Goal: Task Accomplishment & Management: Use online tool/utility

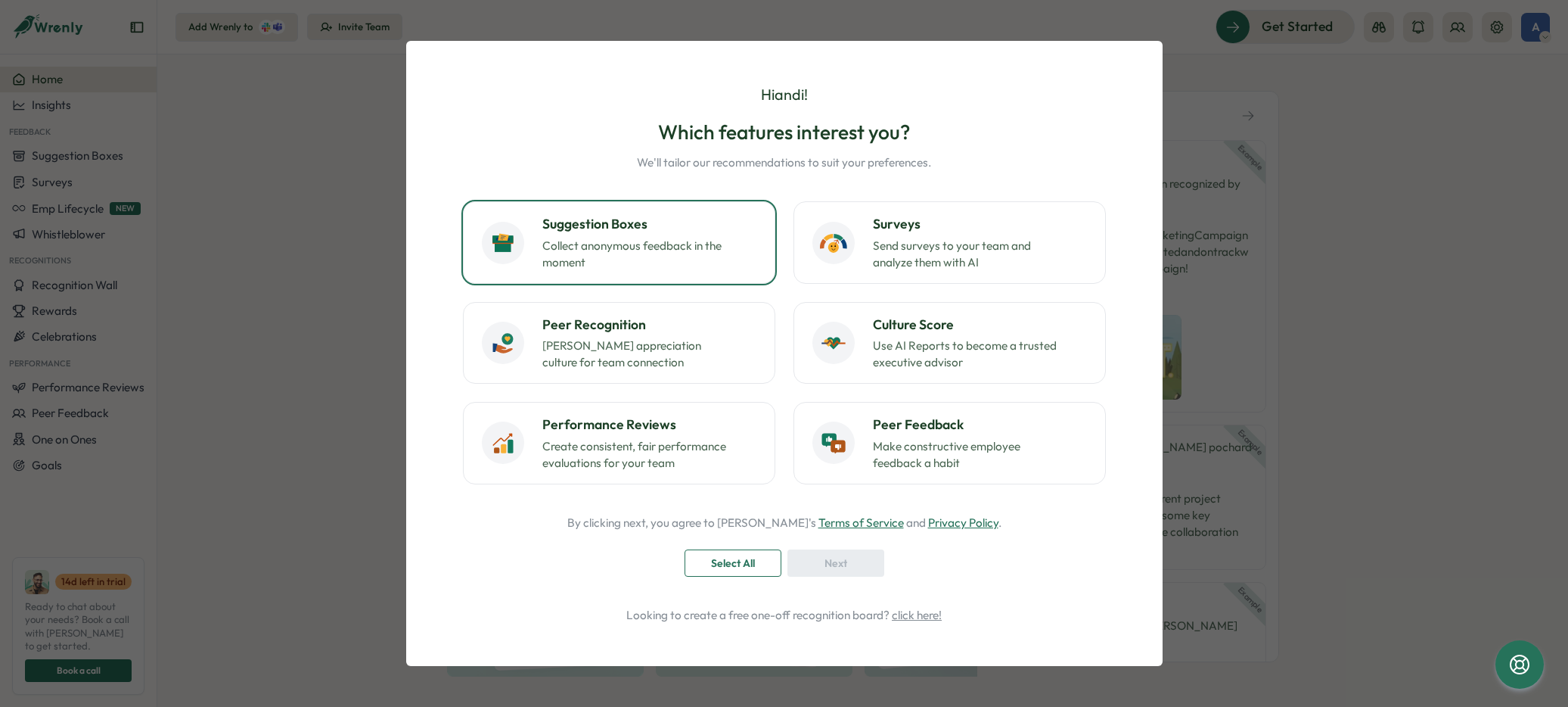
click at [663, 250] on p "Collect anonymous feedback in the moment" at bounding box center [637, 254] width 189 height 33
click at [841, 564] on span "Next" at bounding box center [836, 563] width 23 height 26
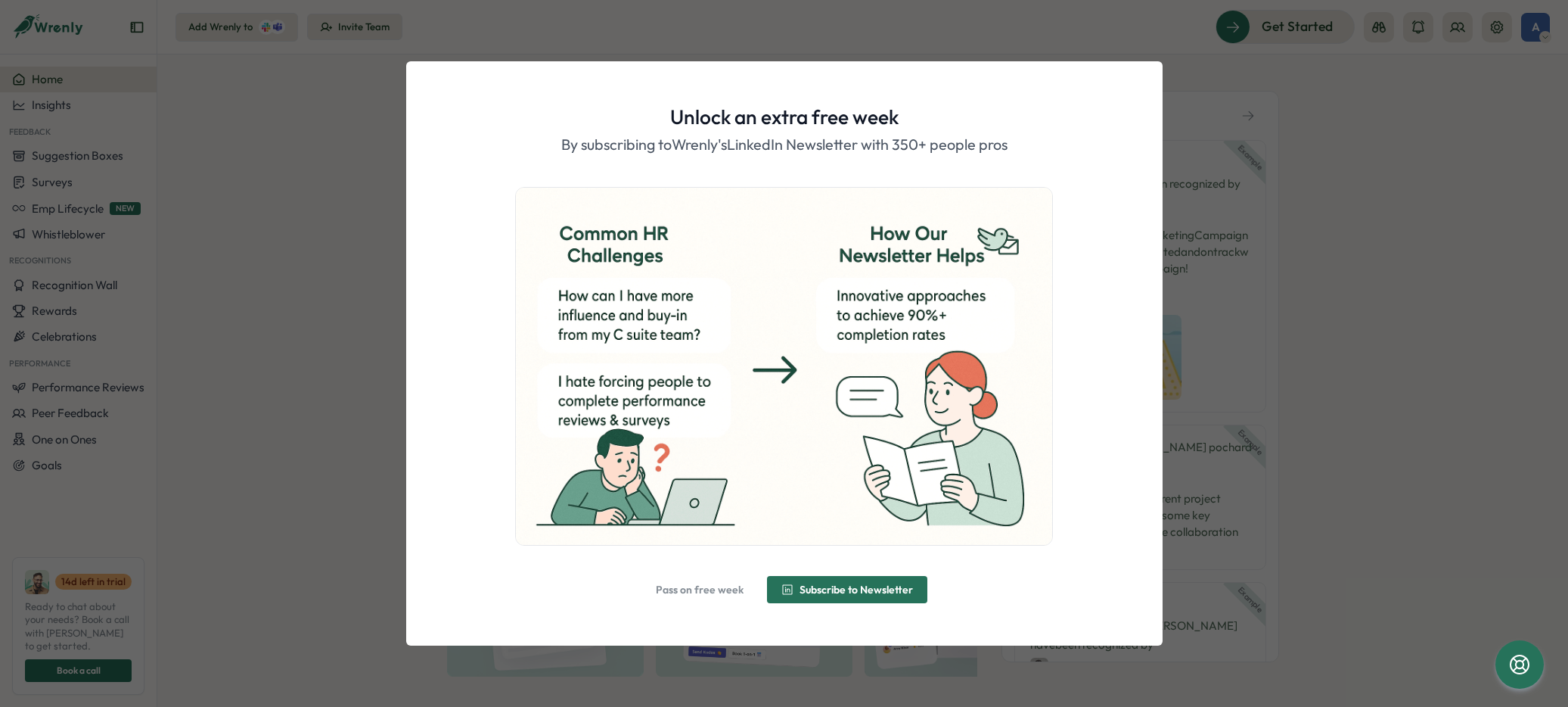
click at [677, 590] on span "Pass on free week" at bounding box center [700, 589] width 88 height 10
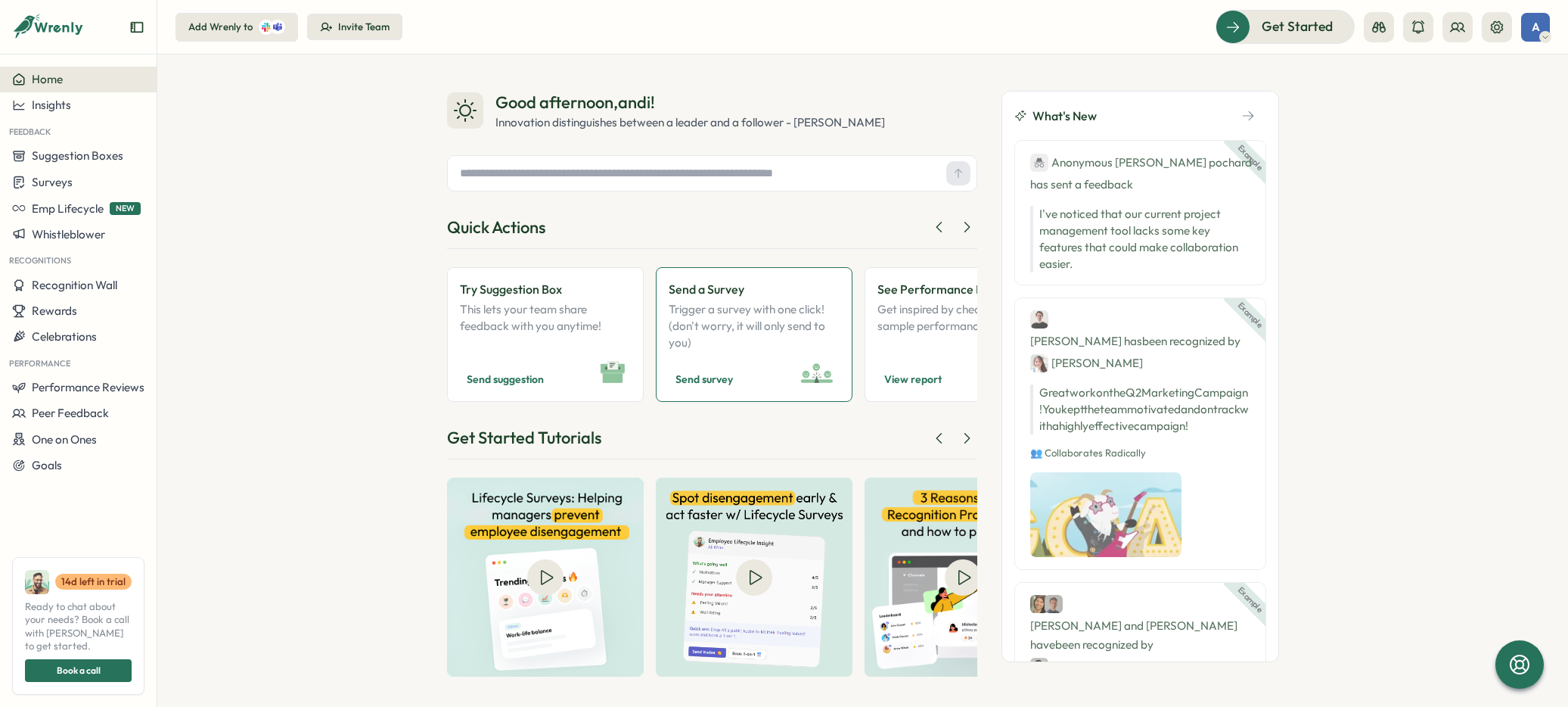
scroll to position [6, 0]
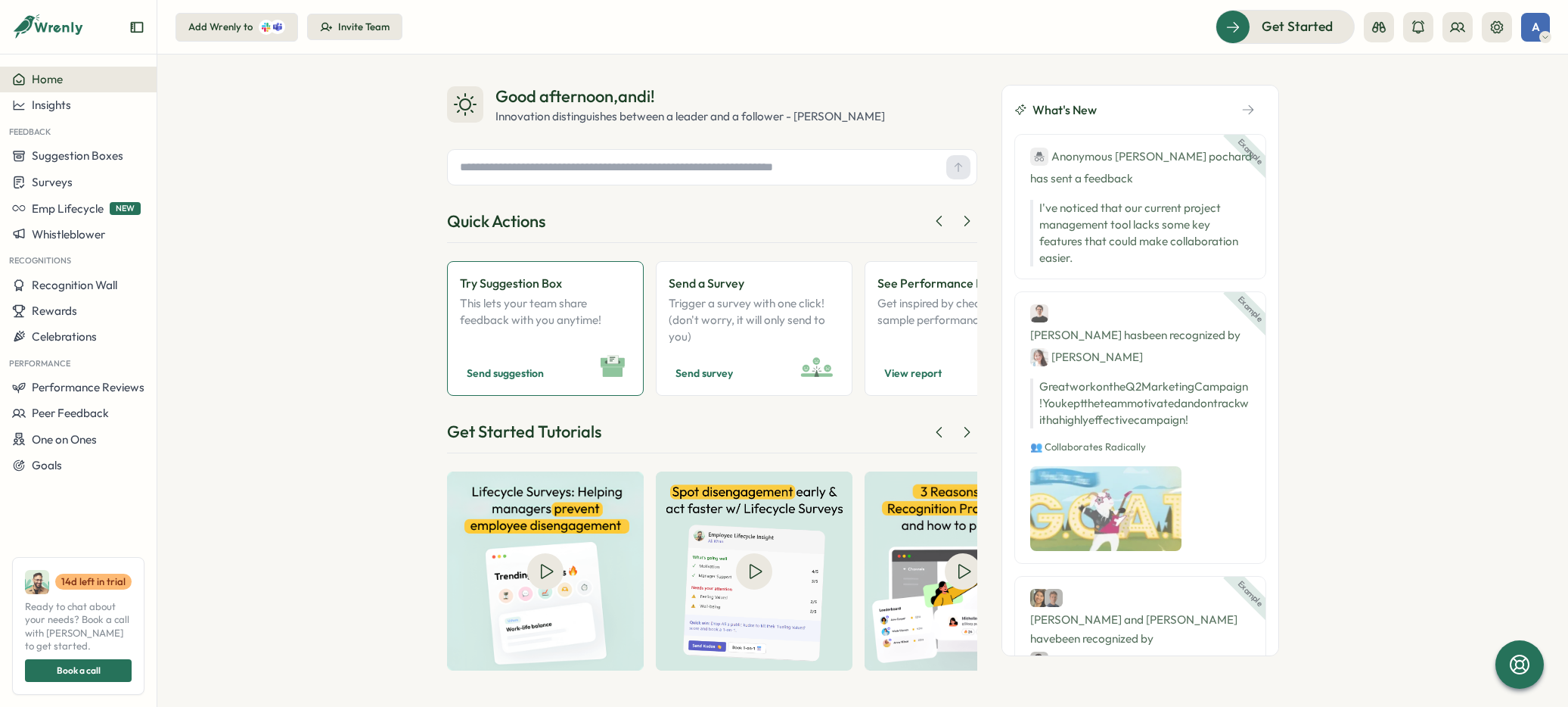
click at [550, 360] on link "Try Suggestion Box This lets your team share feedback with you anytime! Send su…" at bounding box center [545, 328] width 197 height 135
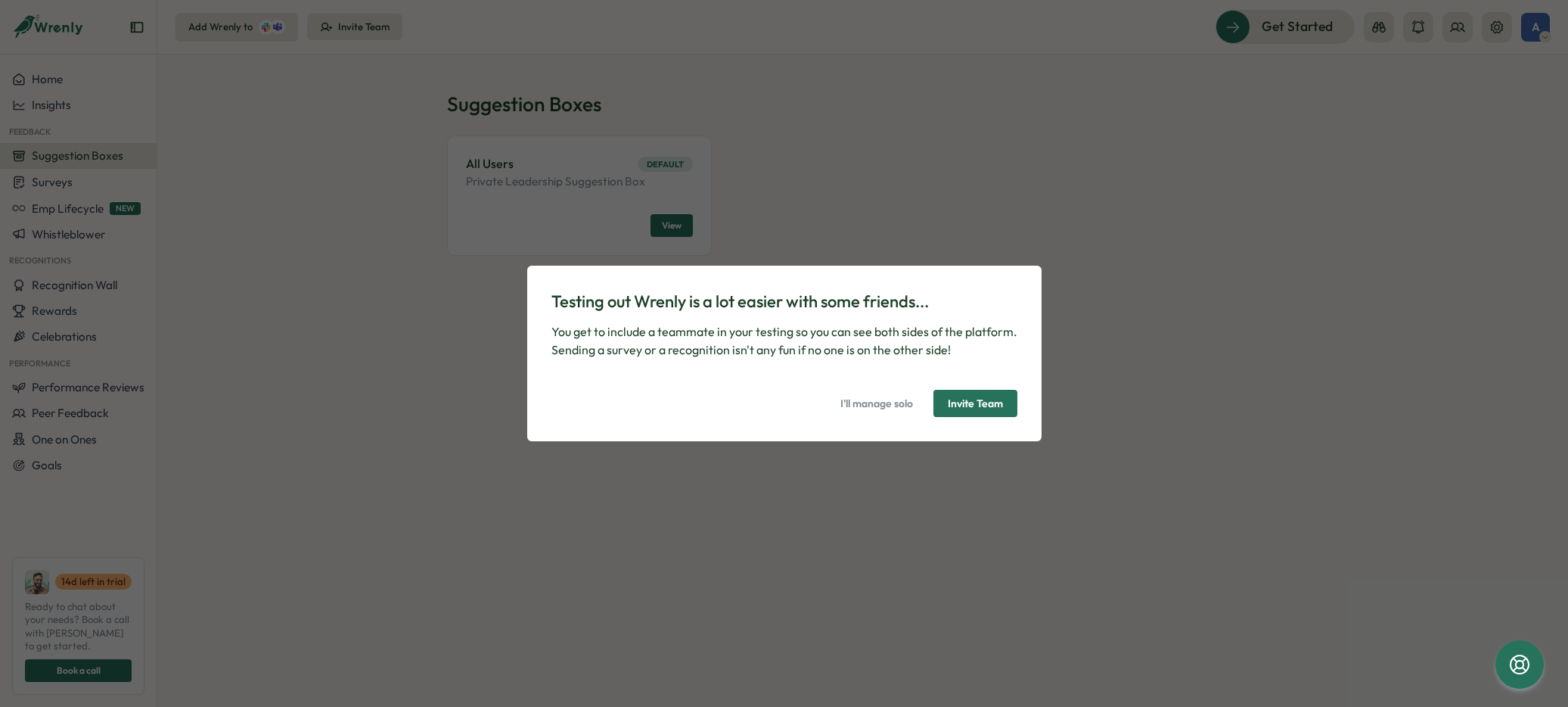
click at [886, 402] on span "I'll manage solo" at bounding box center [877, 404] width 73 height 26
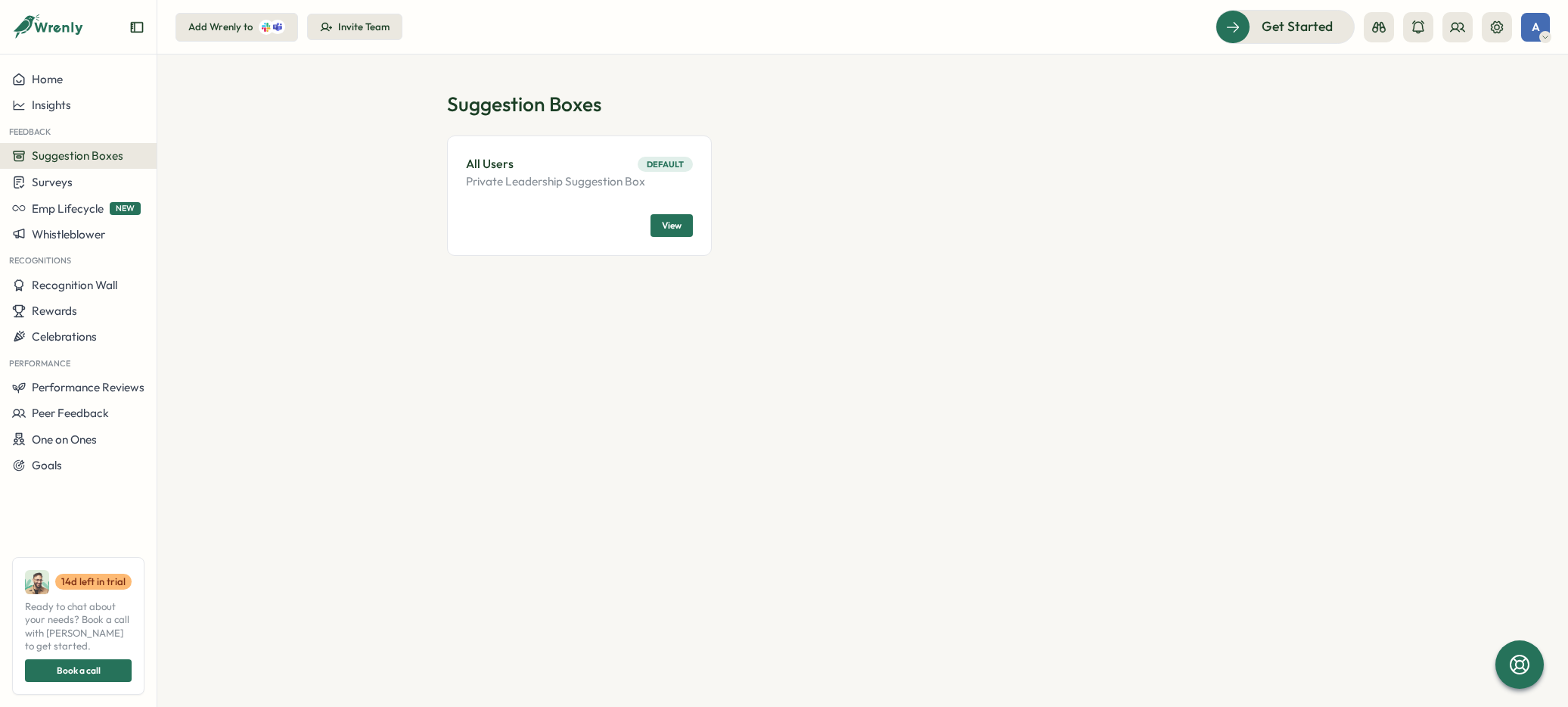
click at [667, 225] on span "View" at bounding box center [672, 225] width 20 height 21
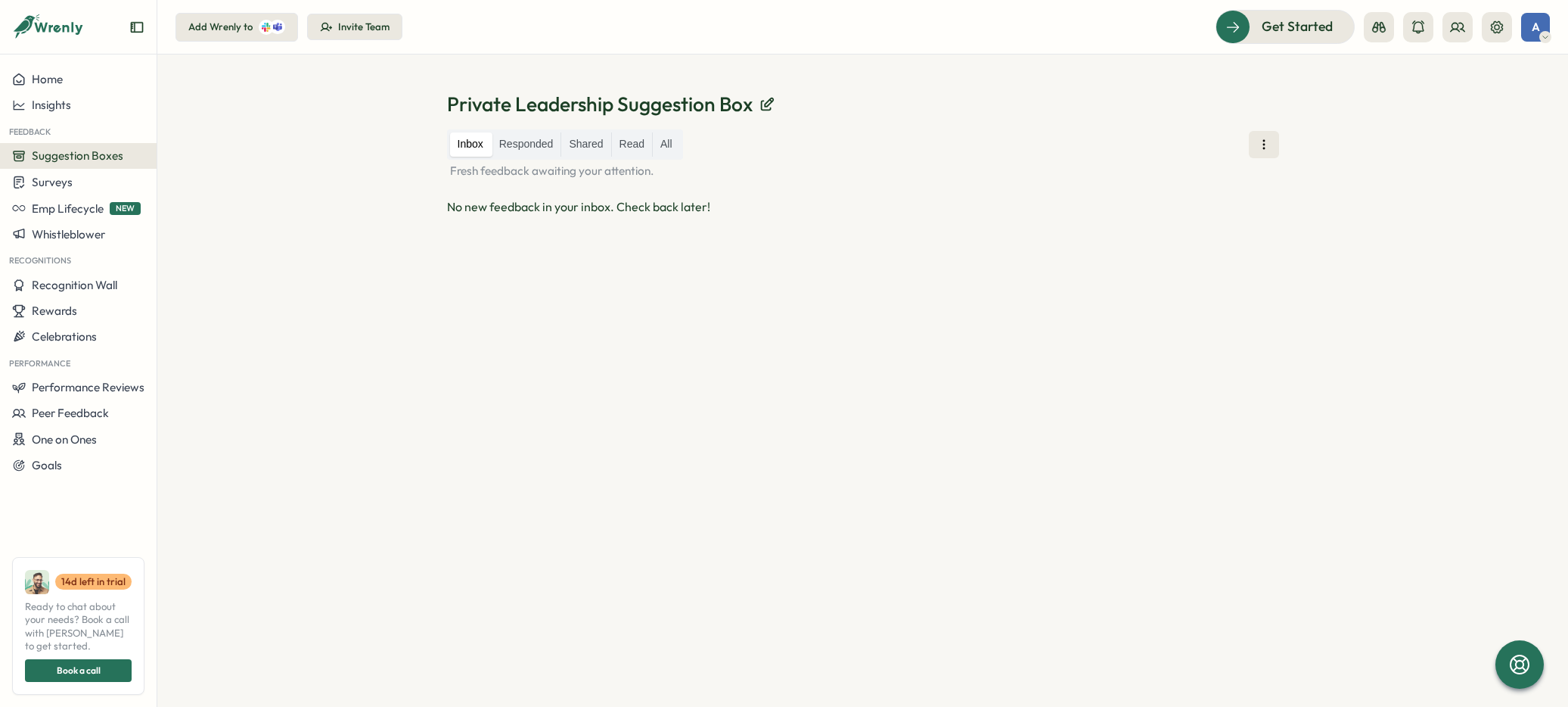
click at [261, 30] on icon at bounding box center [266, 27] width 9 height 9
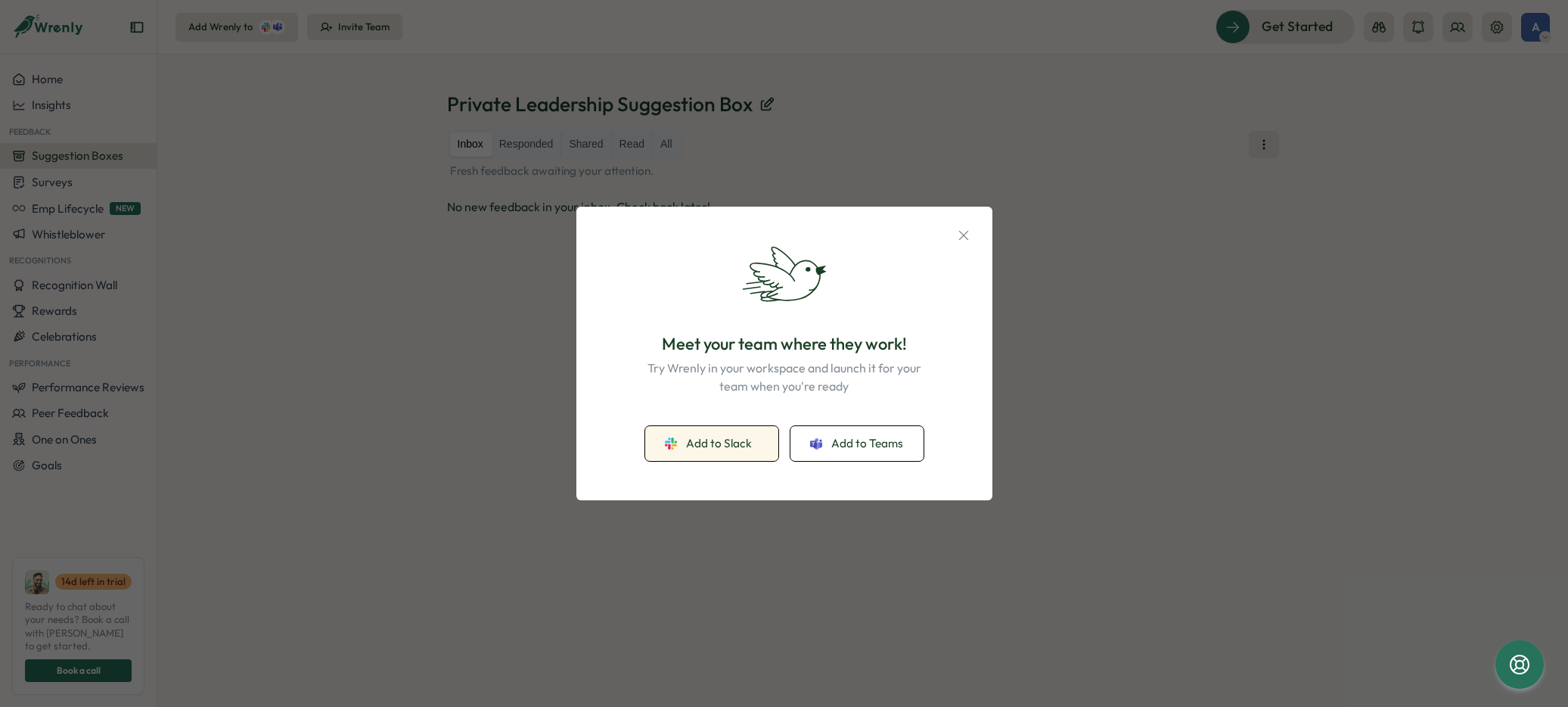
click at [731, 440] on span "Add to Slack" at bounding box center [719, 443] width 66 height 16
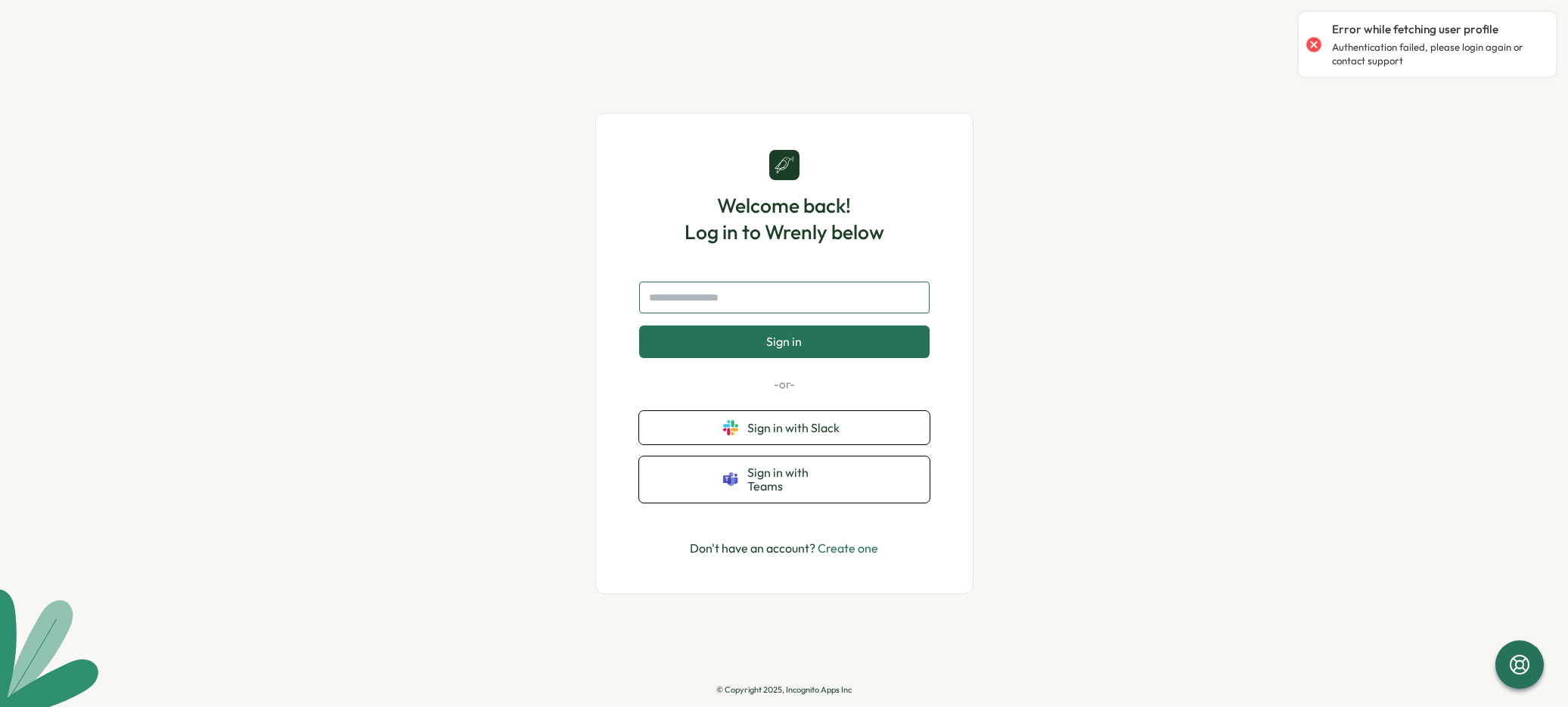
click at [722, 301] on input "text" at bounding box center [784, 297] width 291 height 32
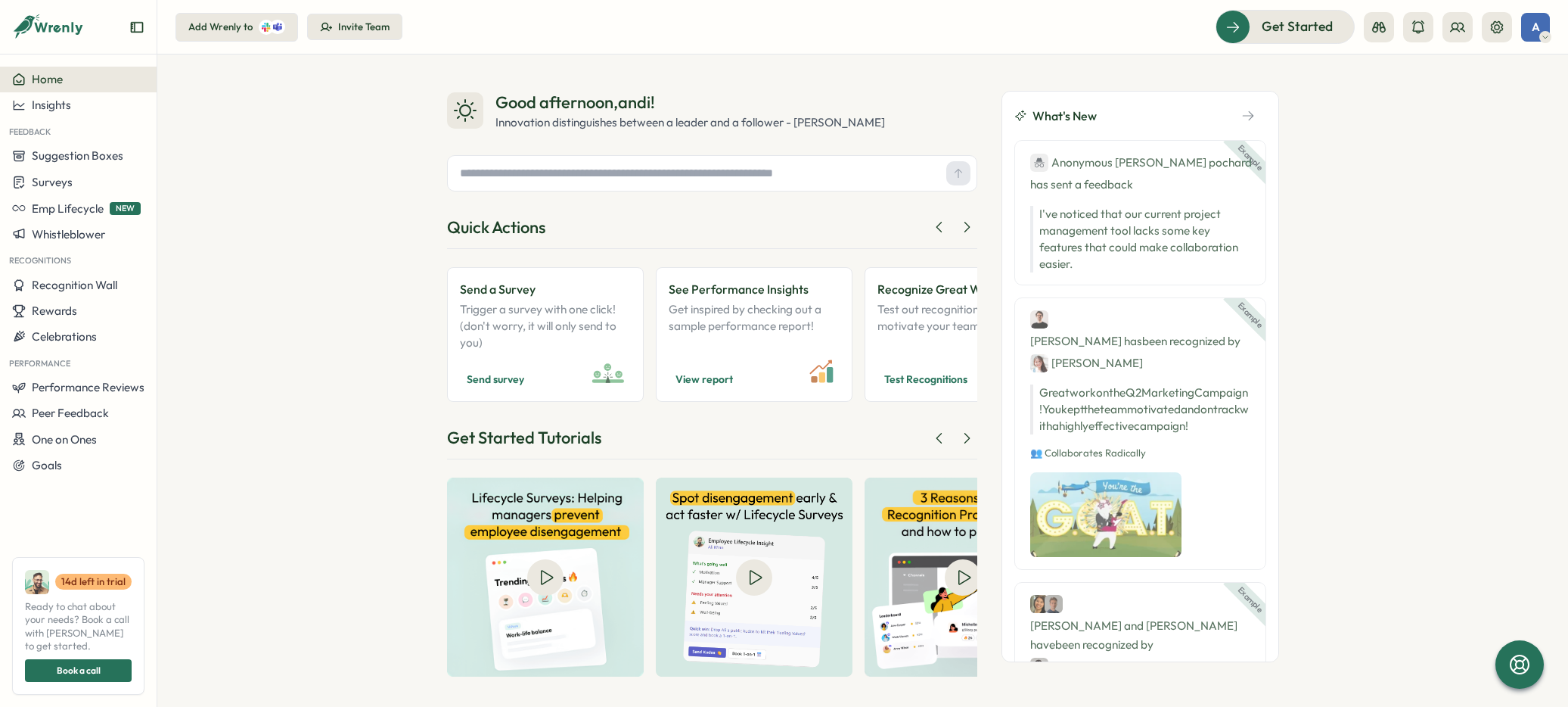
click at [237, 32] on div "Add Wrenly to" at bounding box center [220, 27] width 64 height 14
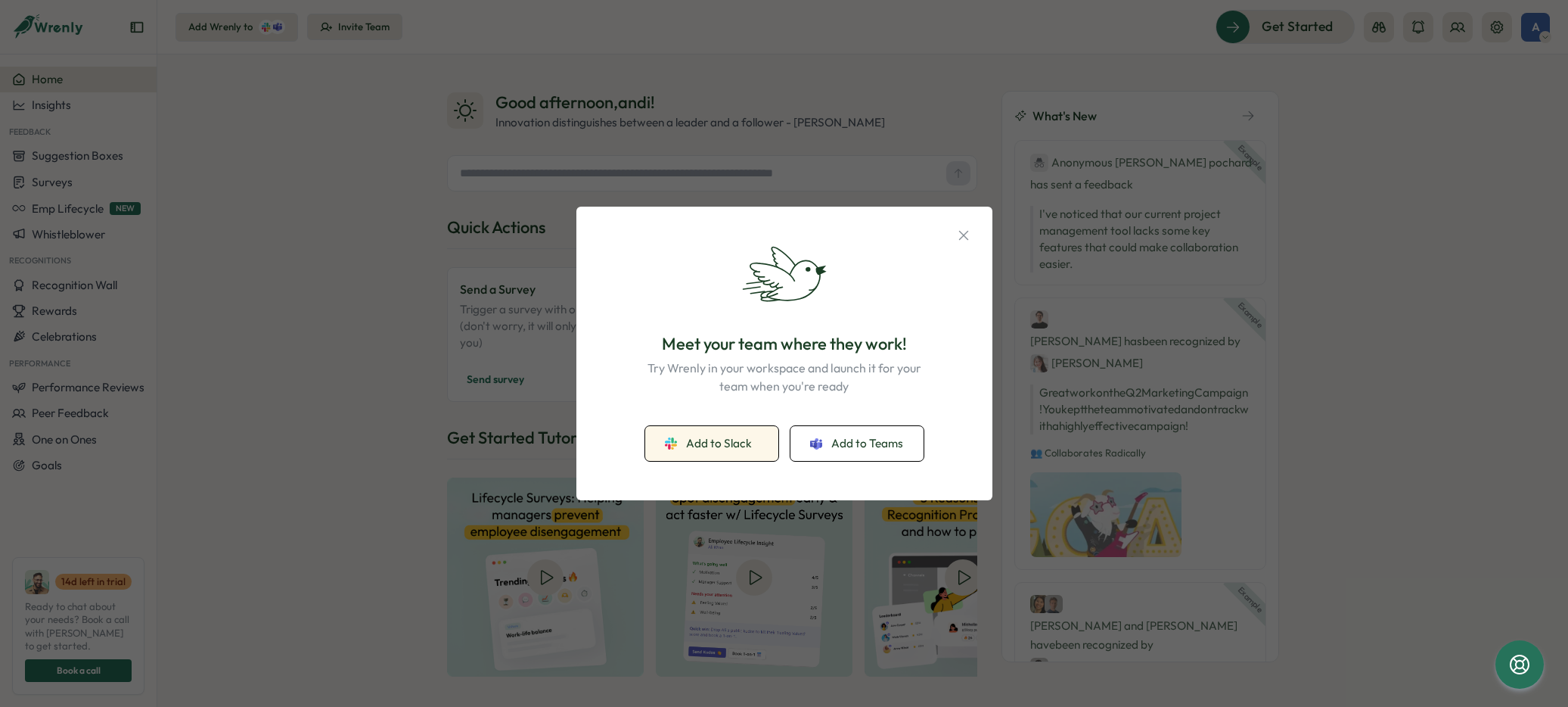
click at [730, 445] on span "Add to Slack" at bounding box center [719, 443] width 66 height 16
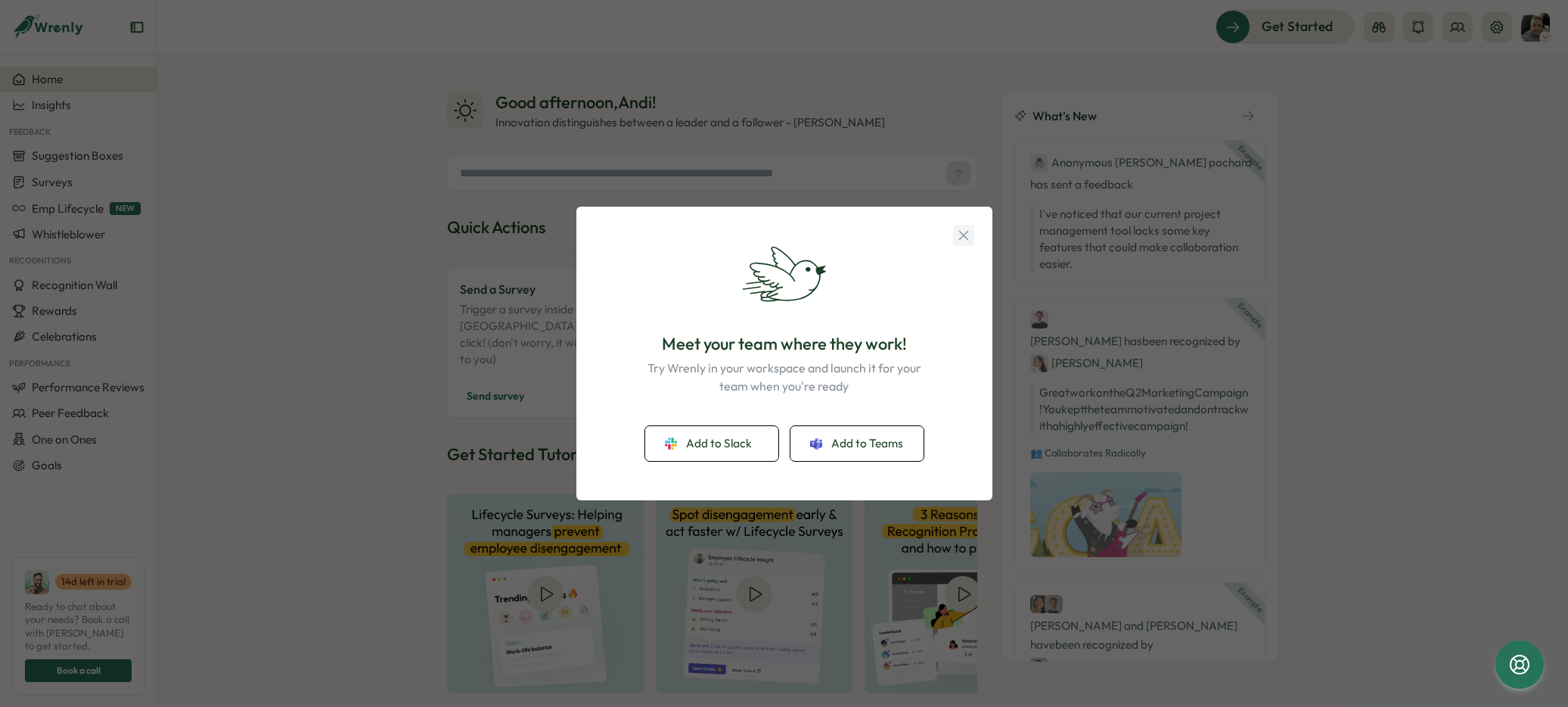
click at [966, 234] on icon "button" at bounding box center [963, 235] width 16 height 16
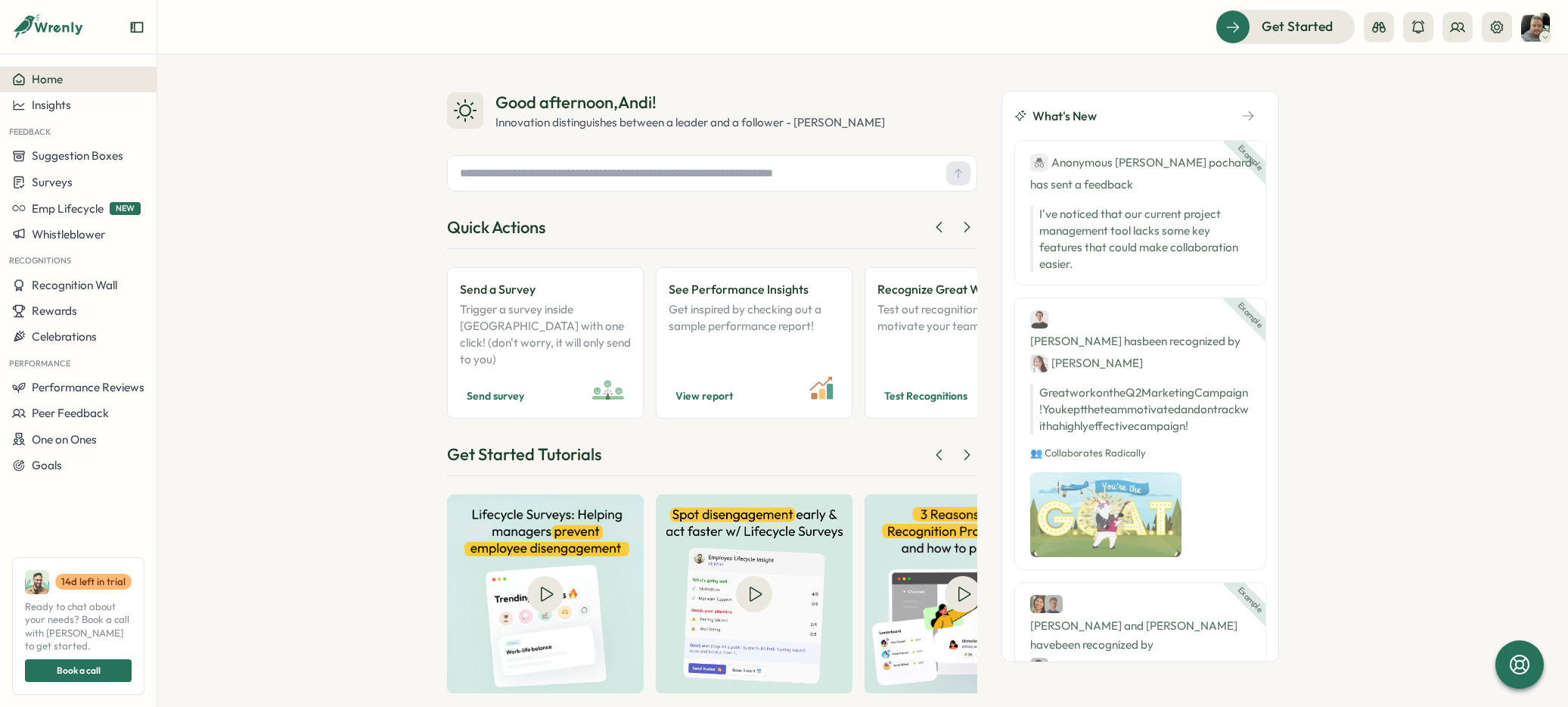
click at [1540, 36] on div at bounding box center [1546, 37] width 12 height 12
click at [1507, 28] on button at bounding box center [1496, 27] width 30 height 30
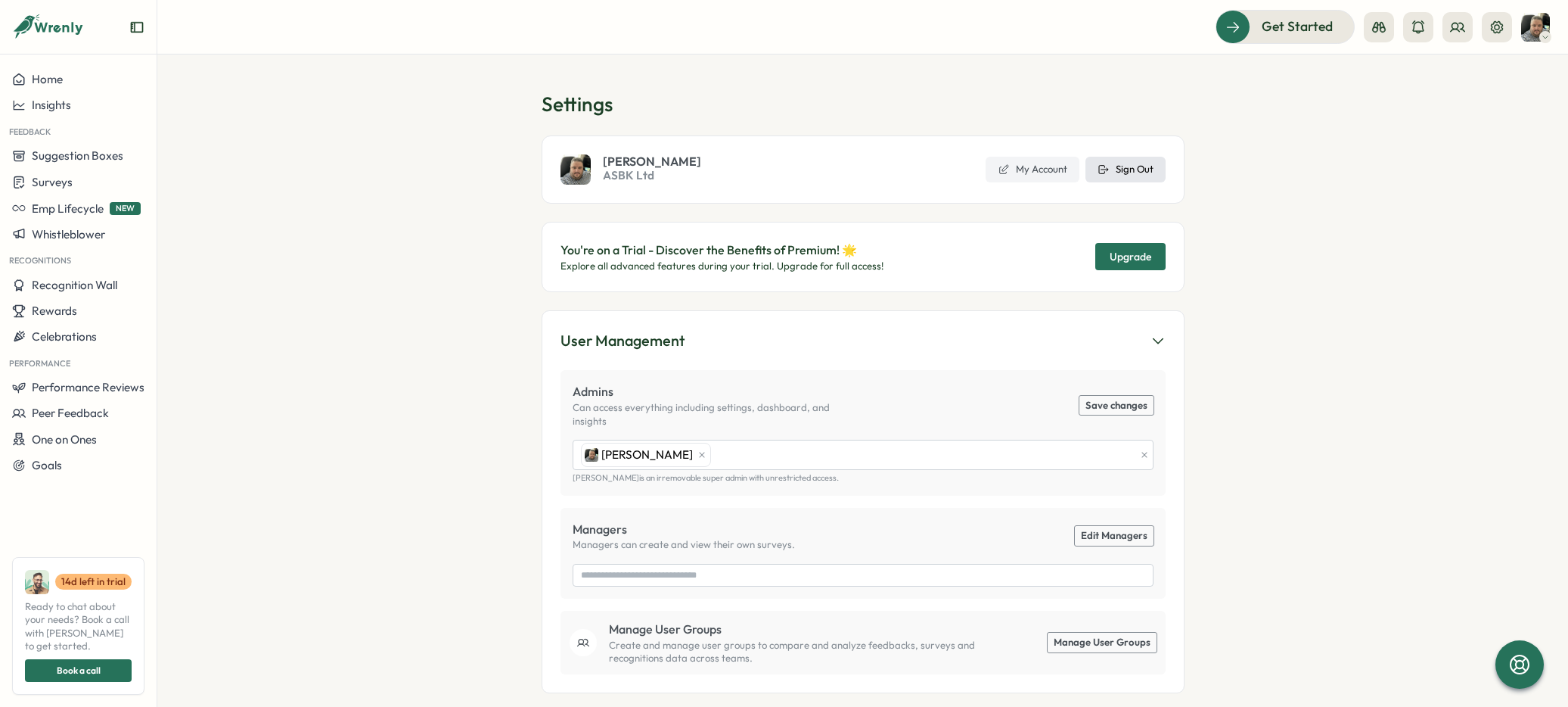
click at [1138, 169] on span "Sign Out" at bounding box center [1135, 169] width 38 height 14
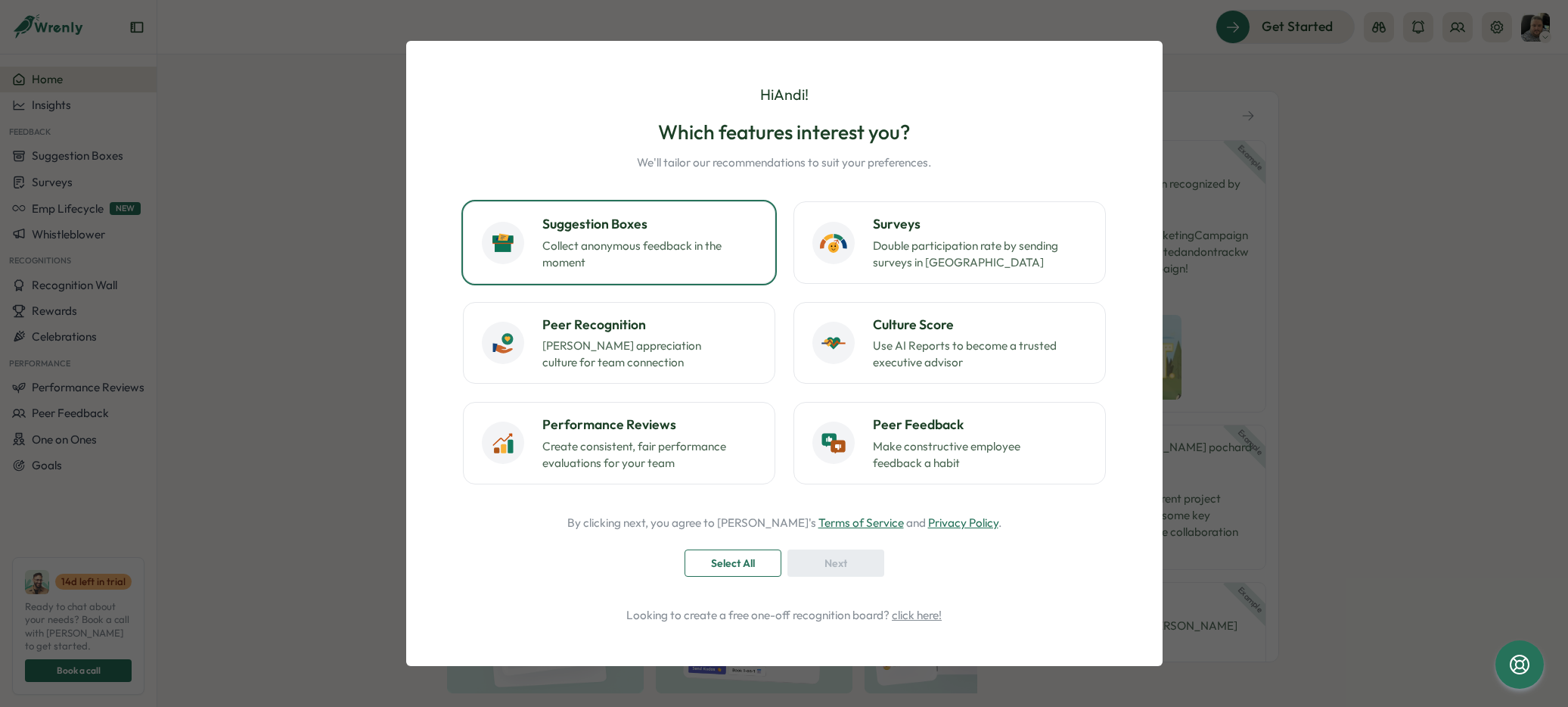
click at [616, 233] on h3 "Suggestion Boxes" at bounding box center [649, 224] width 214 height 20
click at [825, 564] on span "Next" at bounding box center [836, 563] width 23 height 26
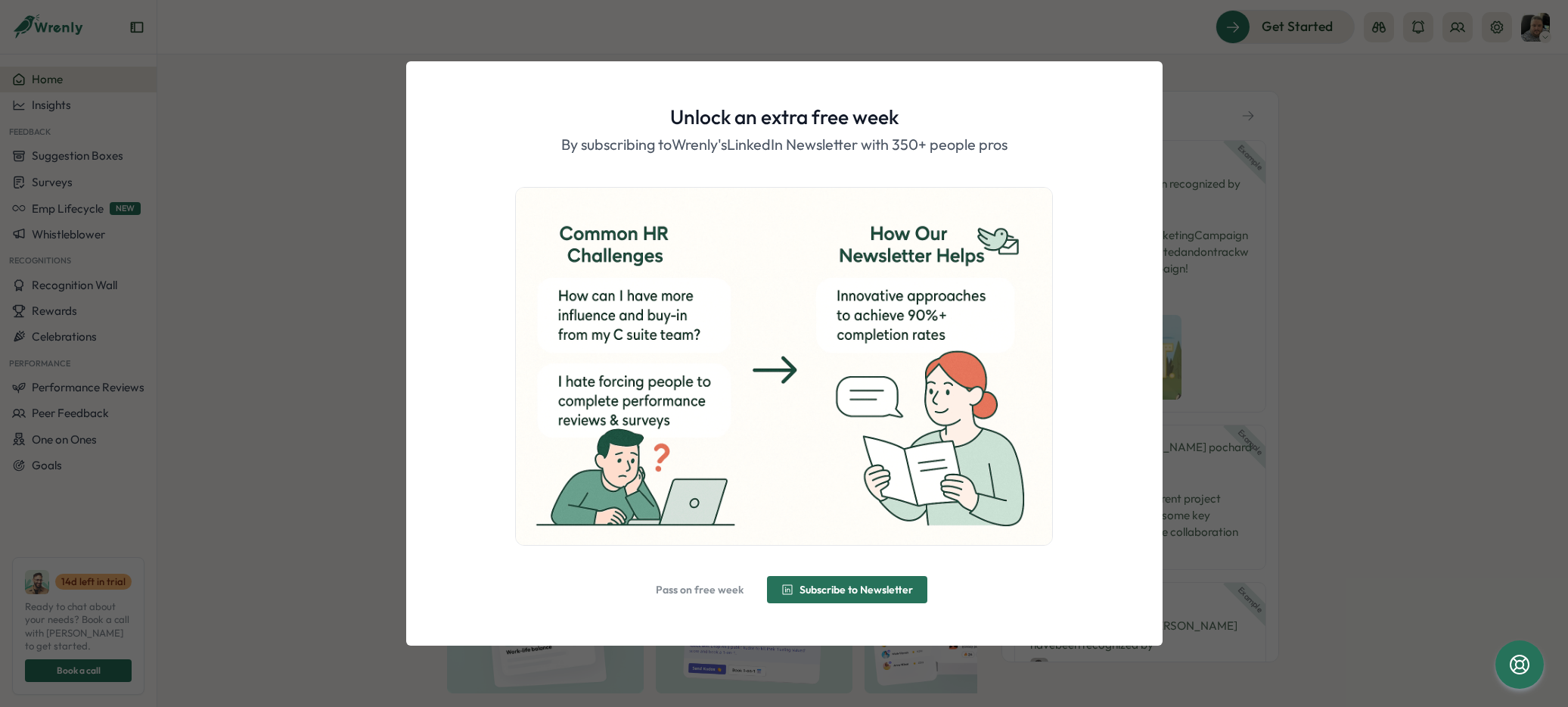
click at [708, 591] on span "Pass on free week" at bounding box center [700, 589] width 88 height 10
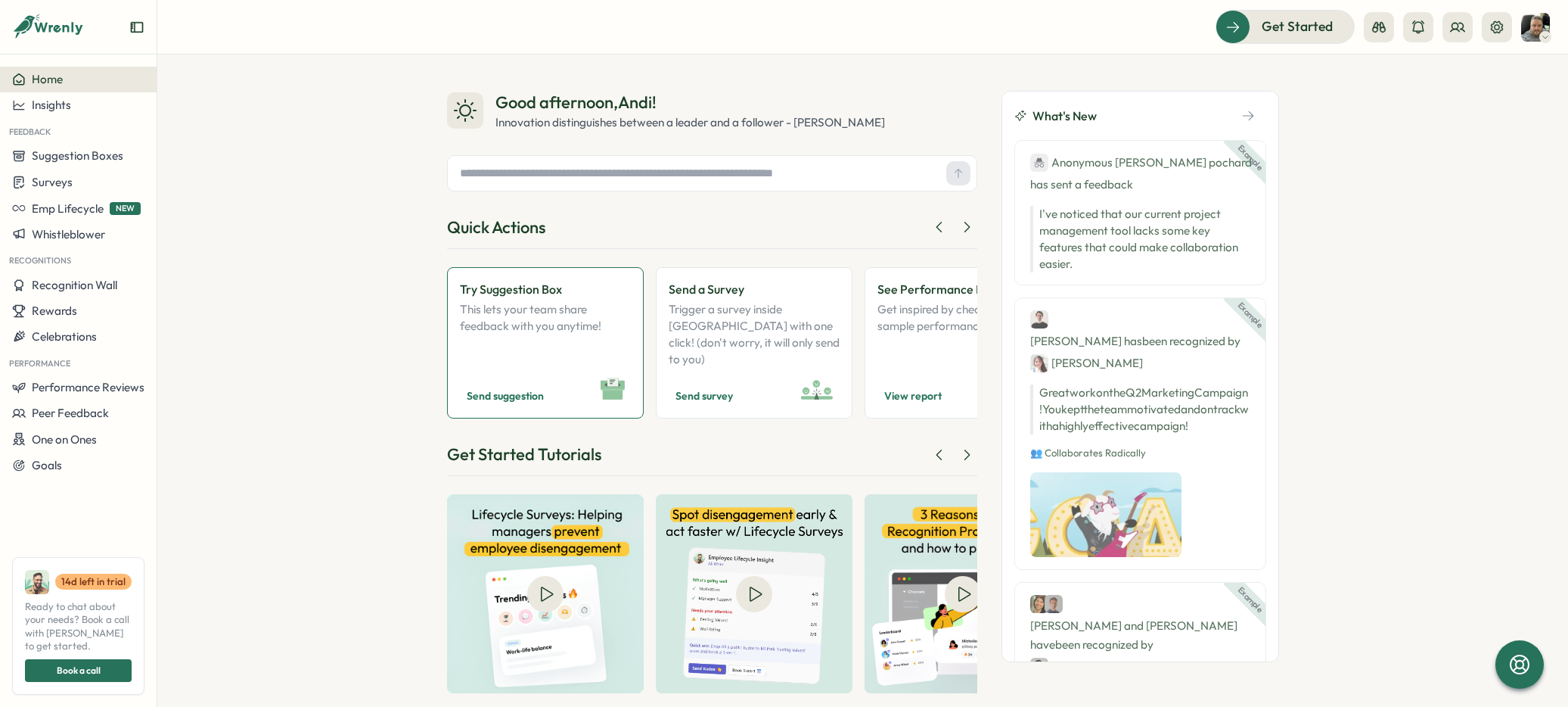
click at [549, 343] on p "This lets your team share feedback with you anytime!" at bounding box center [545, 334] width 171 height 67
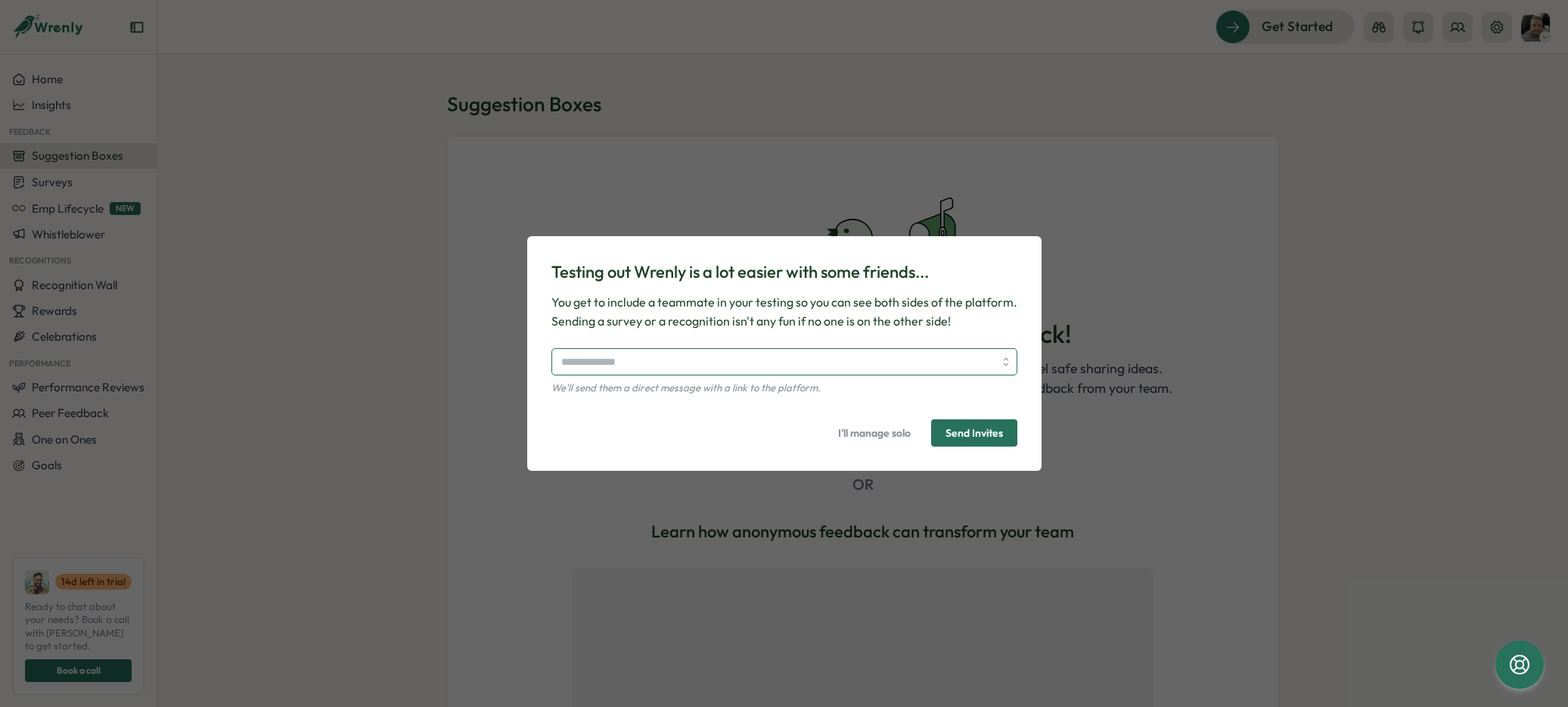
click at [884, 360] on input "search" at bounding box center [778, 362] width 432 height 26
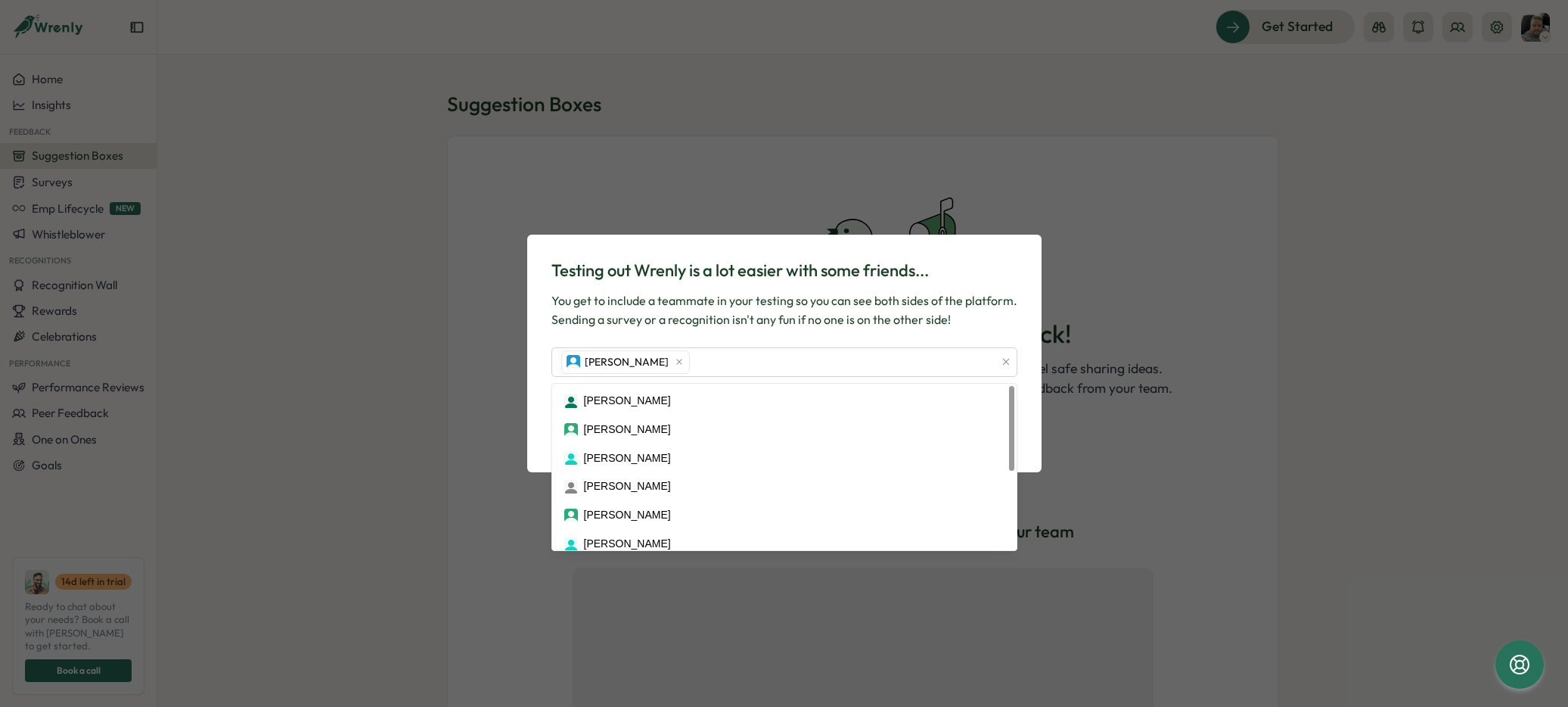
click at [970, 308] on p "You get to include a teammate in your testing so you can see both sides of the …" at bounding box center [784, 310] width 466 height 38
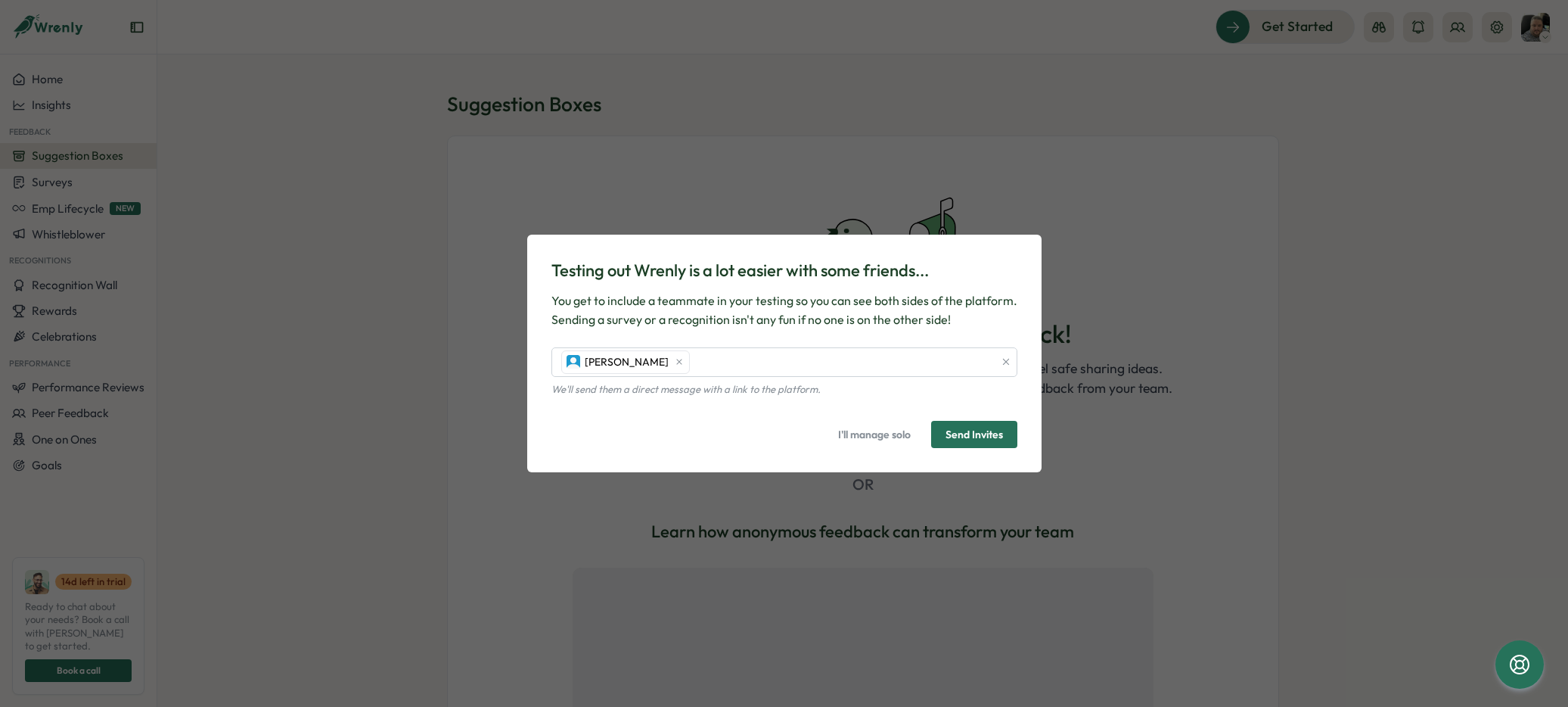
click at [872, 428] on span "I'll manage solo" at bounding box center [874, 434] width 73 height 26
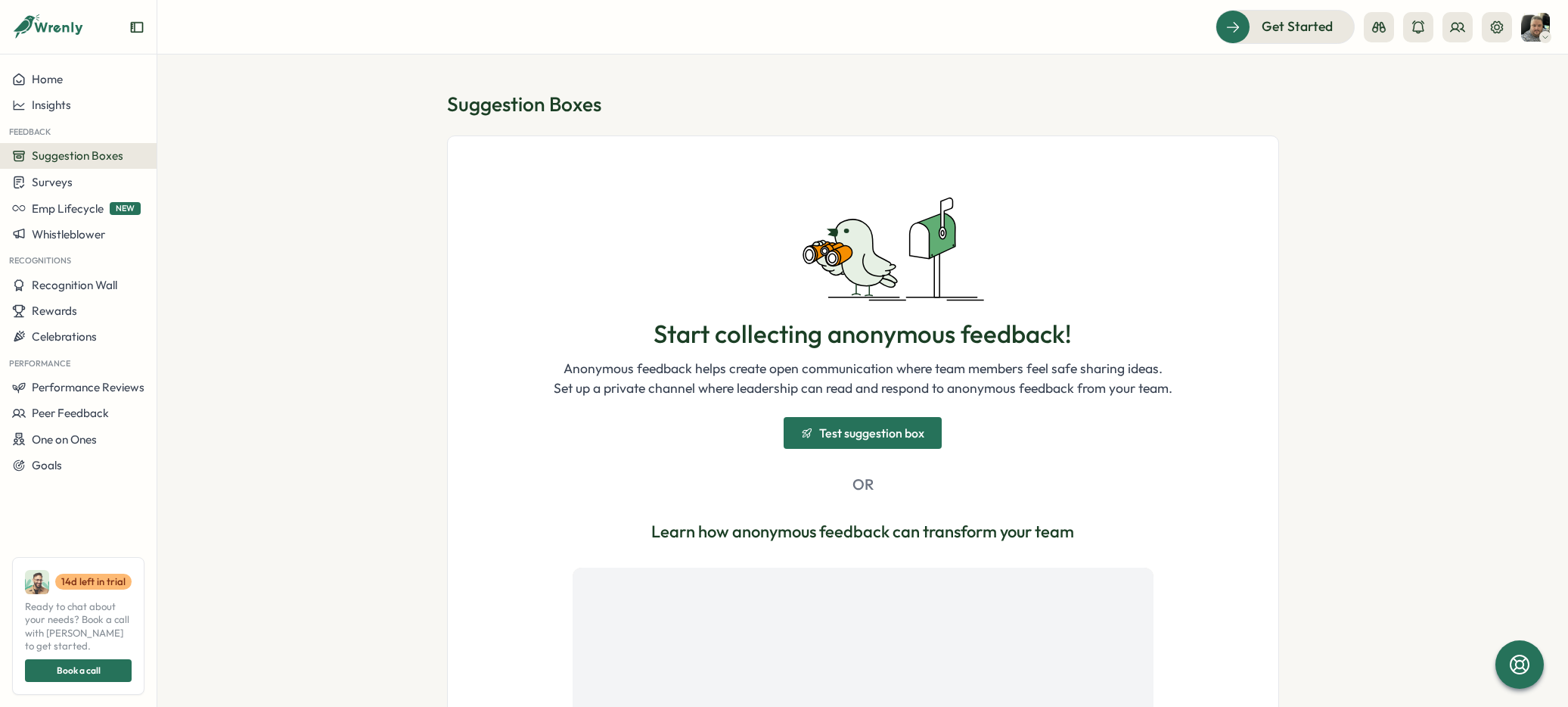
click at [878, 435] on span "Test suggestion box" at bounding box center [872, 433] width 105 height 12
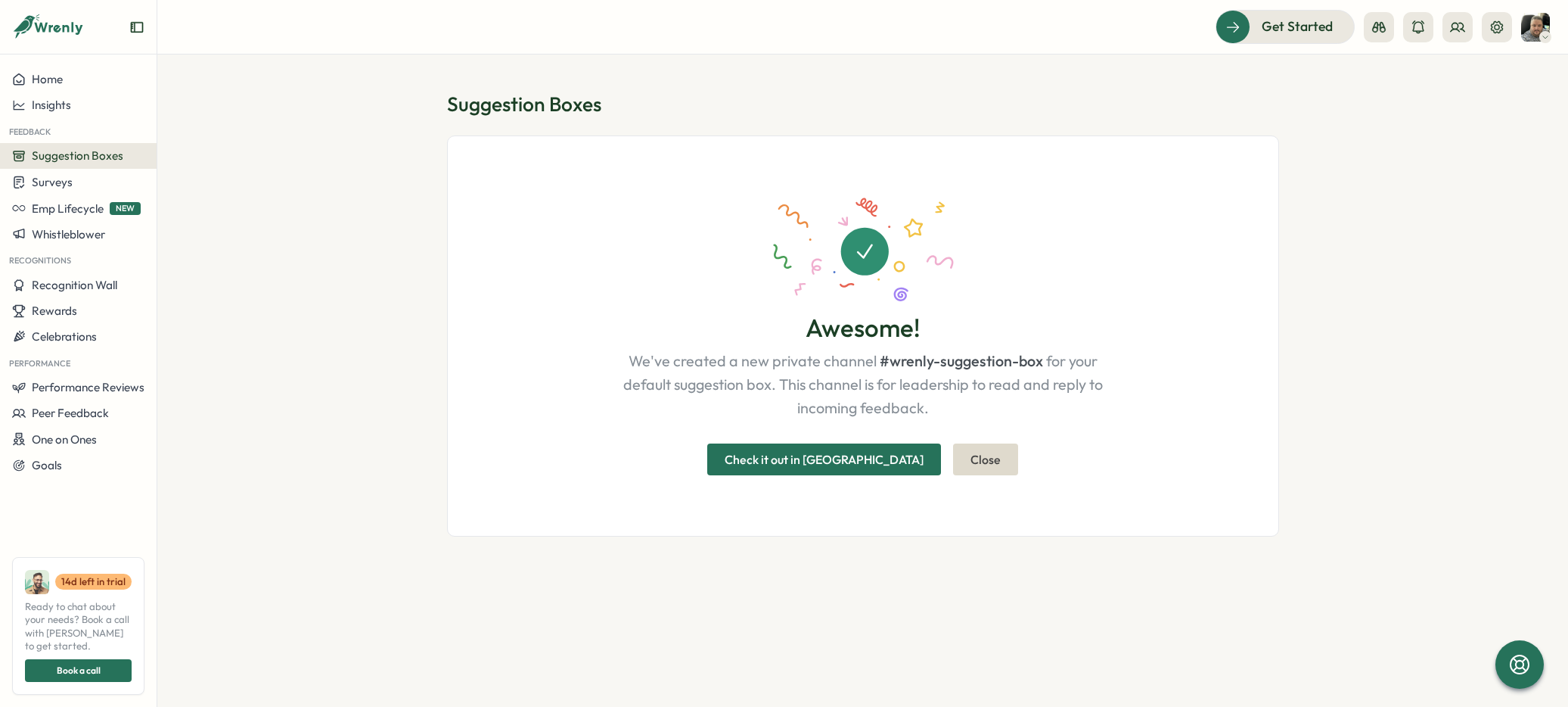
click at [793, 468] on span "Check it out in [GEOGRAPHIC_DATA]" at bounding box center [824, 459] width 199 height 30
